Goal: Information Seeking & Learning: Learn about a topic

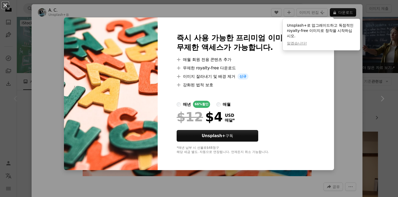
click at [304, 83] on li "A plus sign 강화된 법적 보호" at bounding box center [246, 85] width 139 height 6
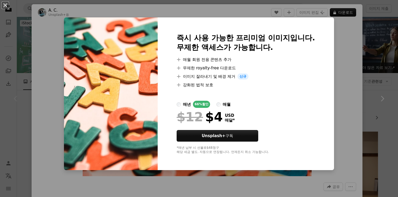
click at [336, 89] on div "An X shape 즉시 사용 가능한 프리미엄 이미지입니다. 무제한 액세스가 가능합니다. A plus sign 매월 회원 전용 콘텐츠 추가 A…" at bounding box center [199, 98] width 398 height 197
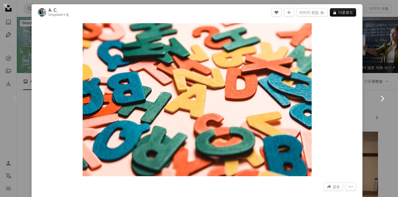
click at [388, 77] on link "Chevron right" at bounding box center [383, 98] width 32 height 51
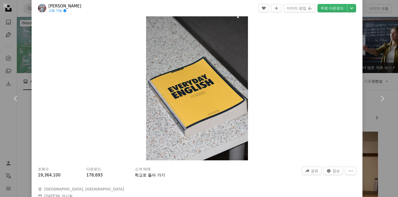
scroll to position [16, 0]
click at [379, 66] on div "An X shape Chevron left Chevron right [PERSON_NAME] 고용 가능 A checkmark inside of…" at bounding box center [199, 98] width 398 height 197
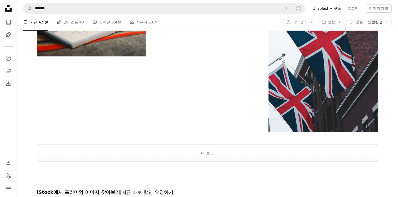
scroll to position [700, 0]
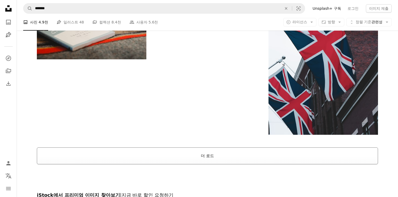
click at [250, 157] on button "더 로드" at bounding box center [207, 155] width 341 height 17
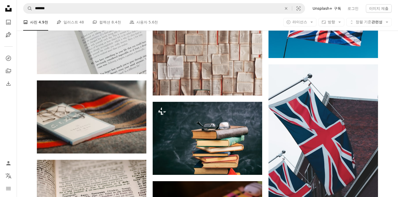
scroll to position [624, 0]
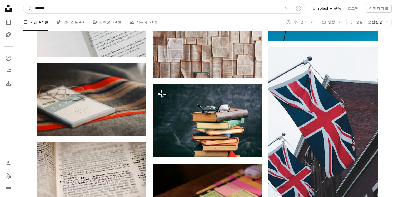
click at [141, 10] on input "*******" at bounding box center [156, 8] width 248 height 10
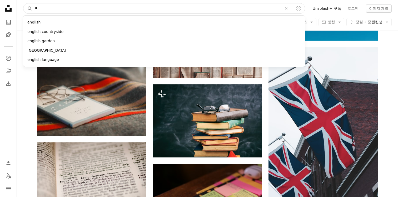
type input "*"
click at [23, 3] on button "A magnifying glass" at bounding box center [27, 8] width 9 height 10
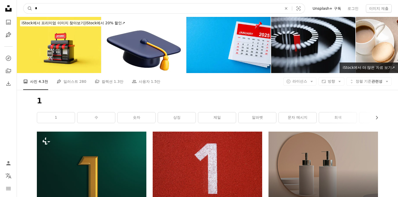
click at [129, 11] on input "*" at bounding box center [156, 8] width 248 height 10
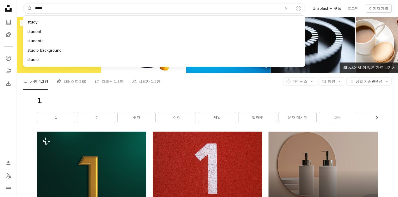
type input "******"
click button "A magnifying glass" at bounding box center [27, 8] width 9 height 10
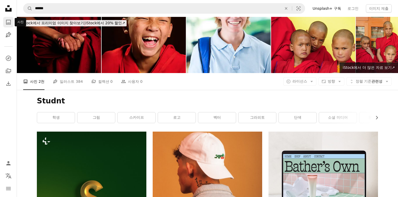
click at [7, 22] on icon "A photo" at bounding box center [8, 22] width 6 height 6
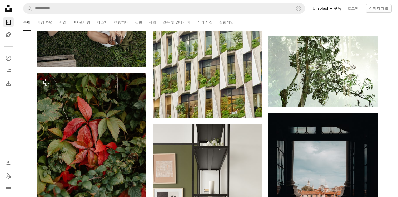
scroll to position [2329, 0]
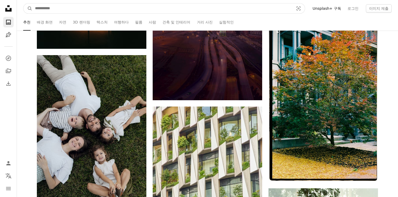
click at [186, 10] on input "사이트 전체에서 이미지 찾기" at bounding box center [162, 8] width 260 height 10
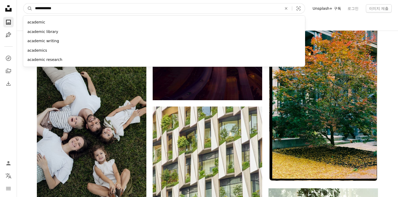
type input "**********"
click button "A magnifying glass" at bounding box center [27, 8] width 9 height 10
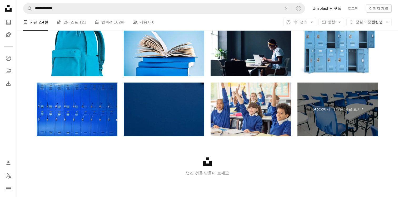
scroll to position [758, 0]
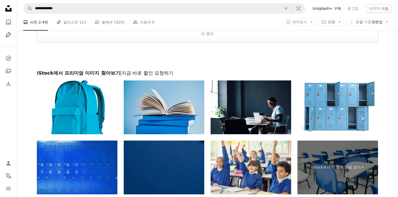
click at [186, 97] on img at bounding box center [164, 107] width 81 height 54
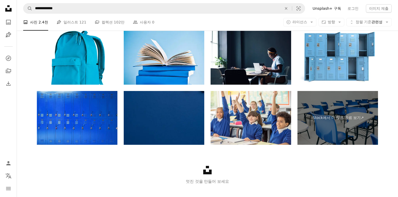
scroll to position [806, 0]
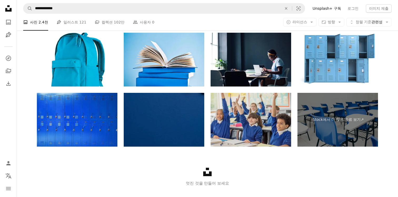
click at [274, 132] on img at bounding box center [251, 120] width 81 height 54
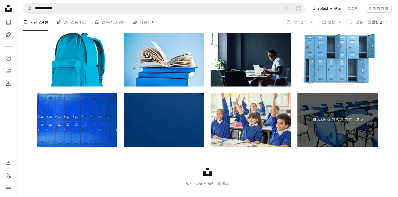
click at [333, 125] on link "iStock에서 더 많은 자료 보기 ↗" at bounding box center [338, 120] width 81 height 54
click at [348, 126] on link "iStock에서 더 많은 자료 보기 ↗" at bounding box center [338, 120] width 81 height 54
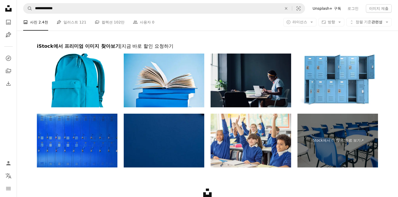
scroll to position [783, 0]
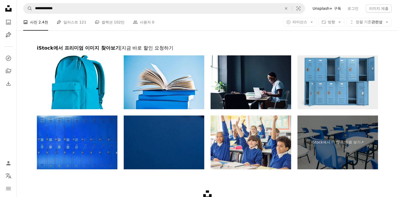
click at [318, 80] on img at bounding box center [338, 82] width 81 height 54
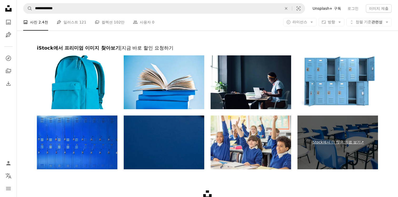
click at [355, 143] on link "iStock에서 더 많은 자료 보기 ↗" at bounding box center [338, 142] width 81 height 54
